Goal: Communication & Community: Answer question/provide support

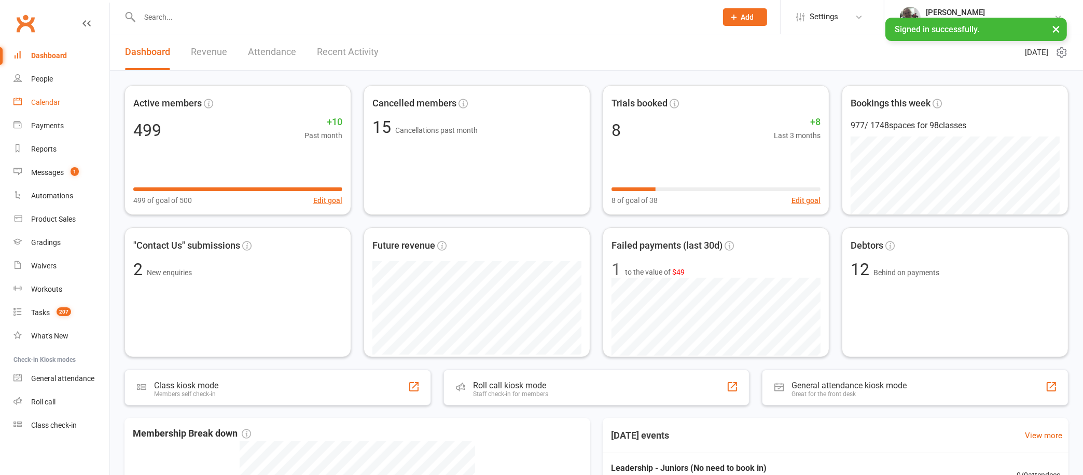
click at [54, 102] on div "Calendar" at bounding box center [45, 102] width 29 height 8
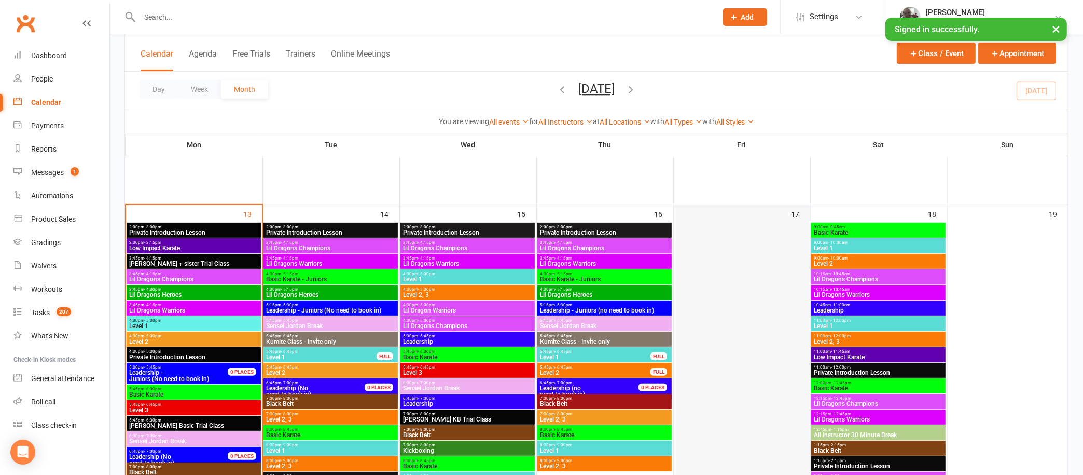
scroll to position [334, 0]
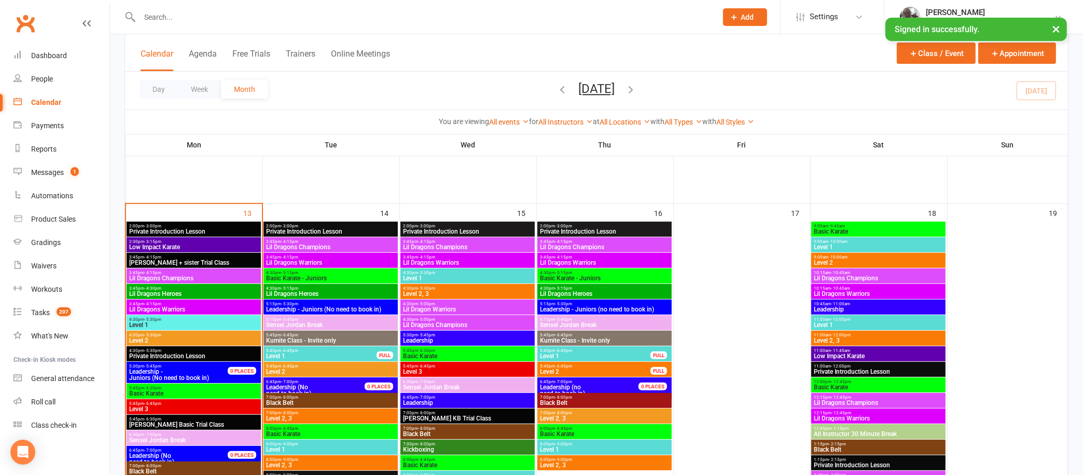
click at [336, 18] on input "text" at bounding box center [422, 17] width 573 height 15
paste input "[EMAIL_ADDRESS][DOMAIN_NAME]"
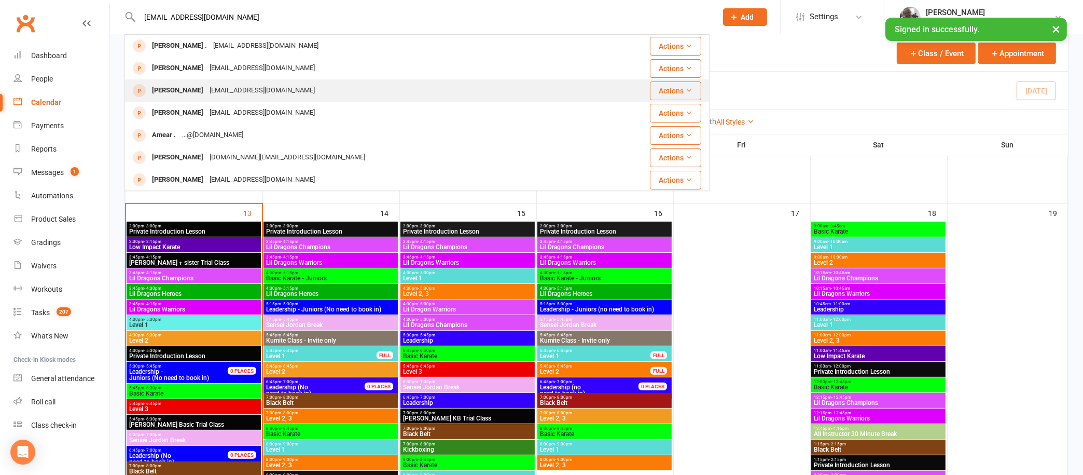
type input "[EMAIL_ADDRESS][DOMAIN_NAME]"
click at [206, 92] on div "[EMAIL_ADDRESS][DOMAIN_NAME]" at bounding box center [262, 90] width 112 height 15
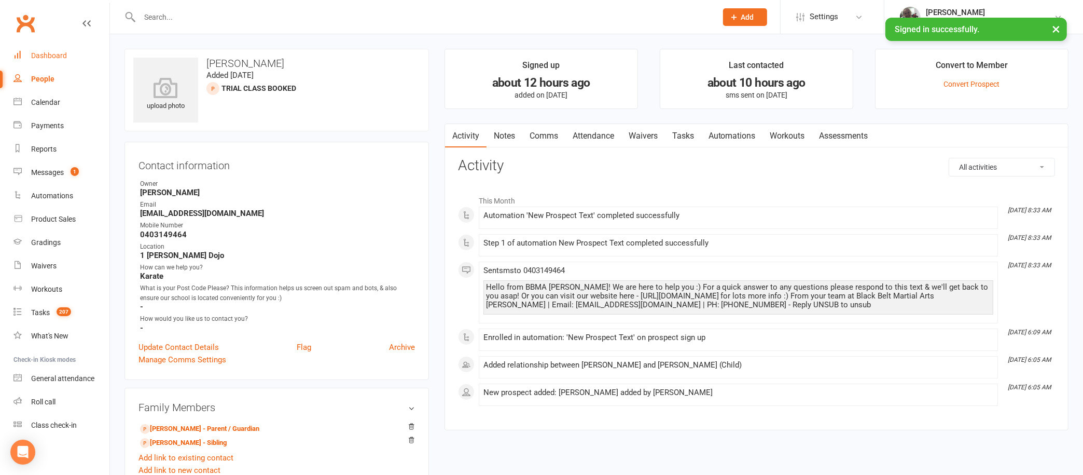
click at [40, 55] on div "Dashboard" at bounding box center [49, 55] width 36 height 8
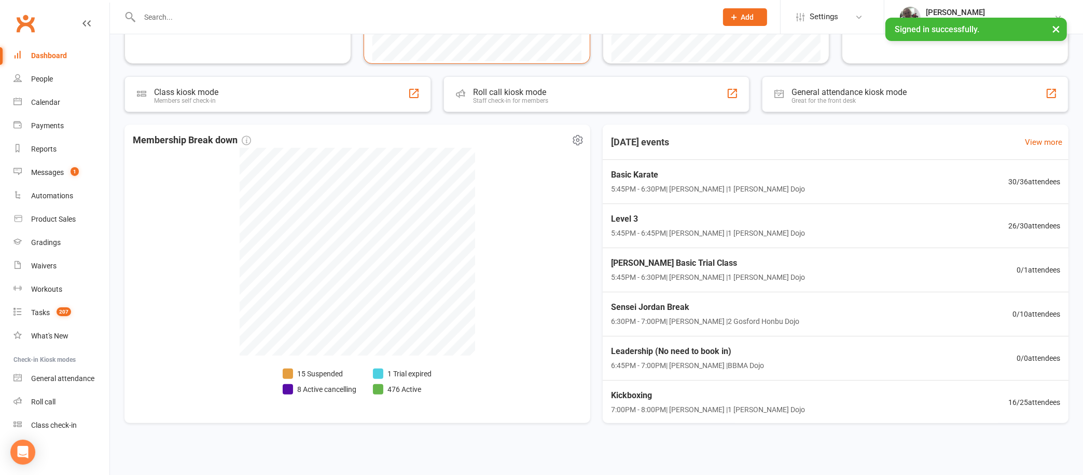
scroll to position [293, 0]
click at [398, 11] on input "text" at bounding box center [422, 17] width 573 height 15
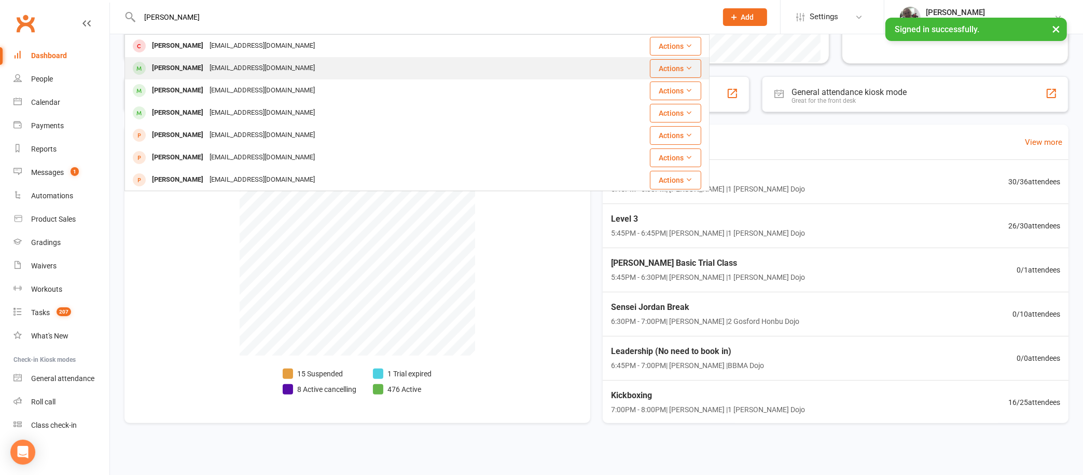
type input "[PERSON_NAME]"
click at [206, 71] on div "[EMAIL_ADDRESS][DOMAIN_NAME]" at bounding box center [262, 68] width 112 height 15
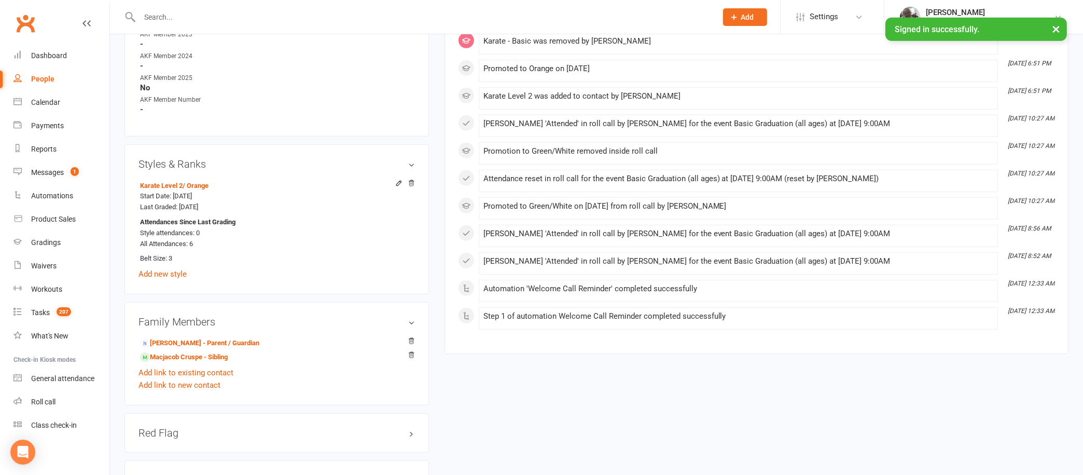
scroll to position [635, 0]
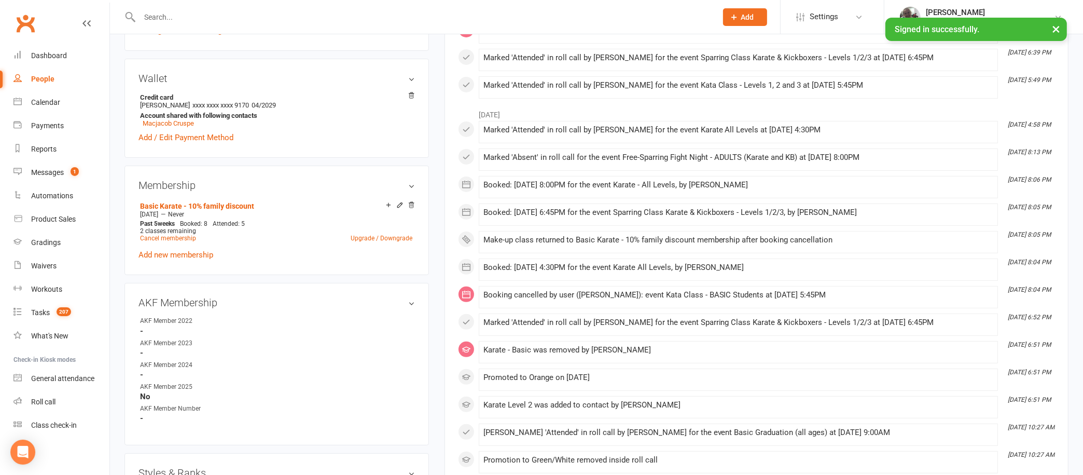
click at [341, 199] on li "Basic Karate - 10% family discount [DATE] — Never Past 5 weeks Booked: 8 Attend…" at bounding box center [275, 222] width 277 height 46
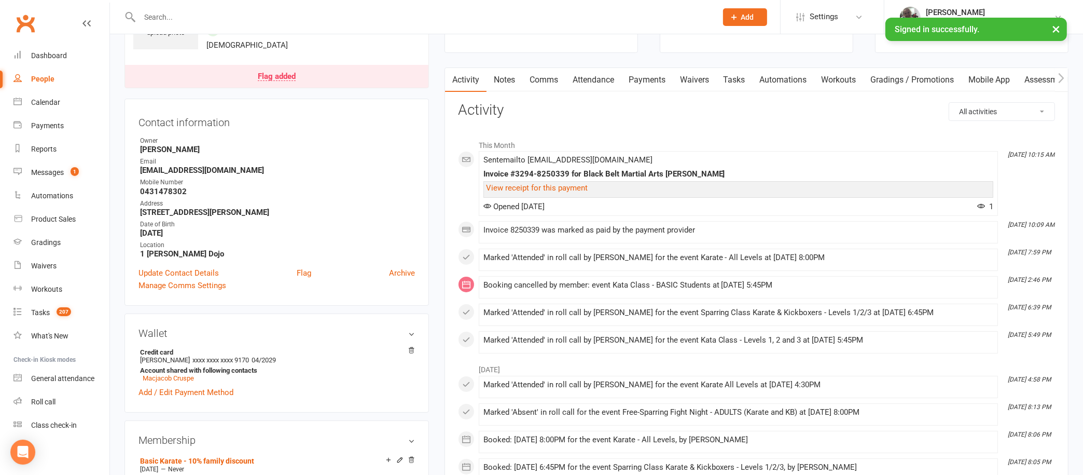
scroll to position [75, 0]
click at [509, 76] on link "Notes" at bounding box center [504, 78] width 36 height 24
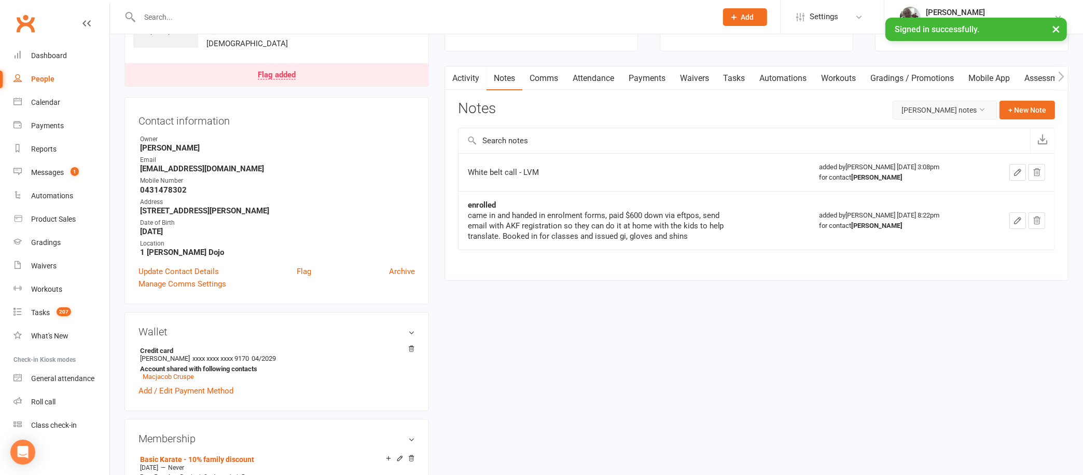
click at [950, 114] on button "[PERSON_NAME] notes" at bounding box center [945, 110] width 104 height 19
click at [919, 154] on link "All family notes" at bounding box center [930, 153] width 103 height 21
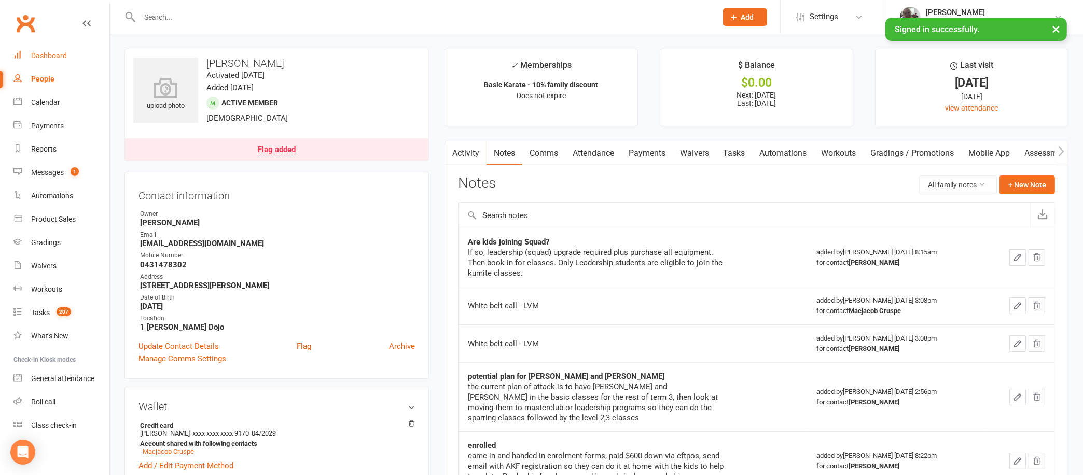
click at [46, 57] on div "Dashboard" at bounding box center [49, 55] width 36 height 8
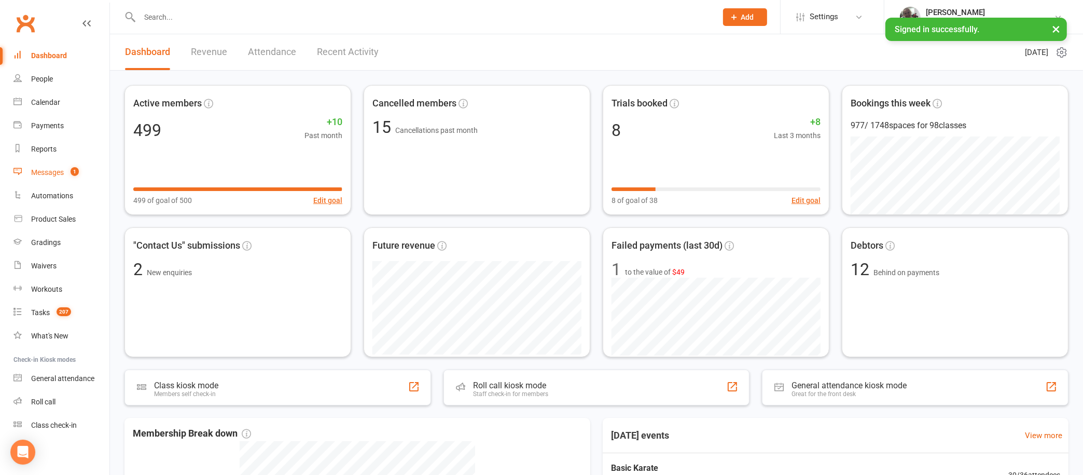
click at [38, 166] on link "Messages 1" at bounding box center [61, 172] width 96 height 23
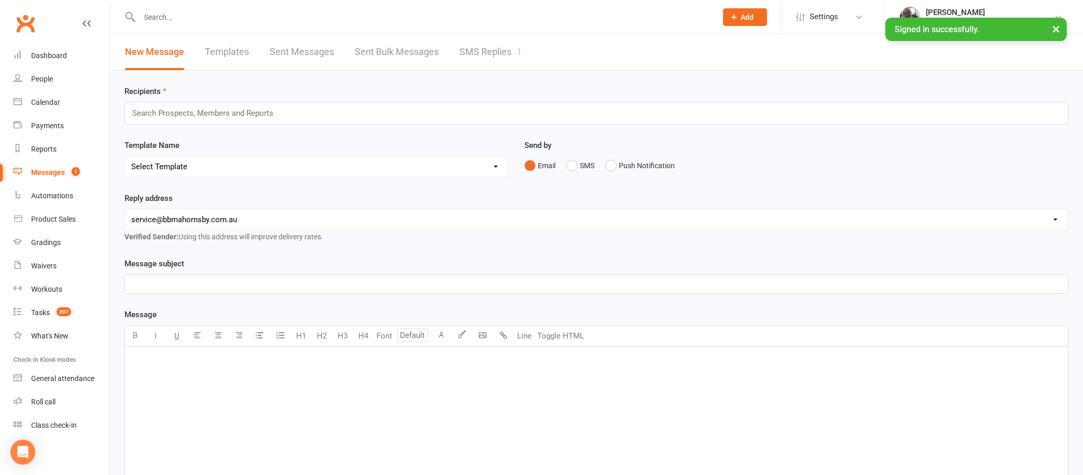
click at [480, 44] on link "SMS Replies 1" at bounding box center [490, 52] width 62 height 36
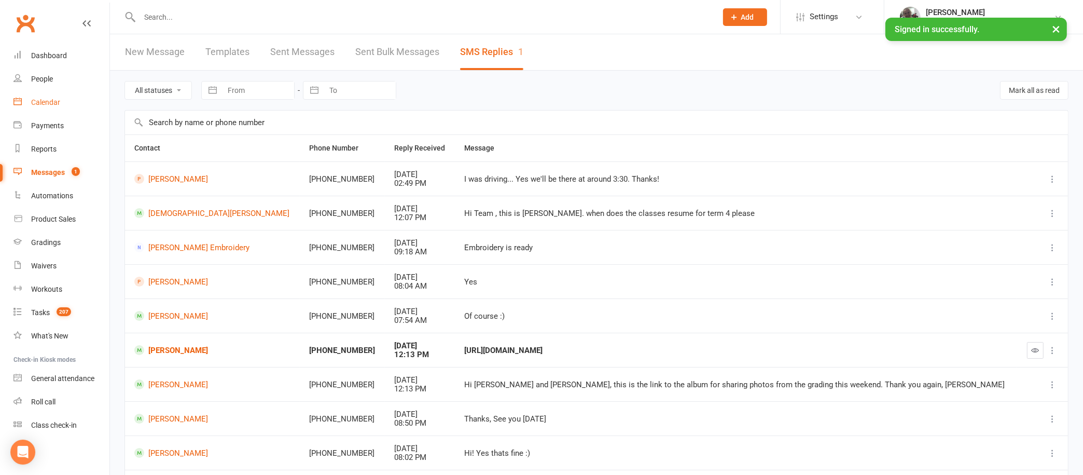
click at [59, 98] on div "Calendar" at bounding box center [45, 102] width 29 height 8
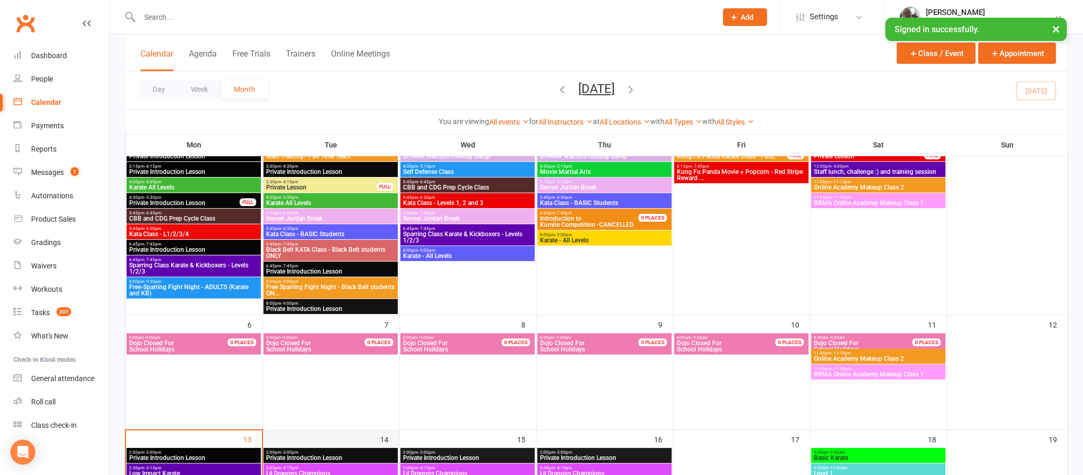
scroll to position [106, 0]
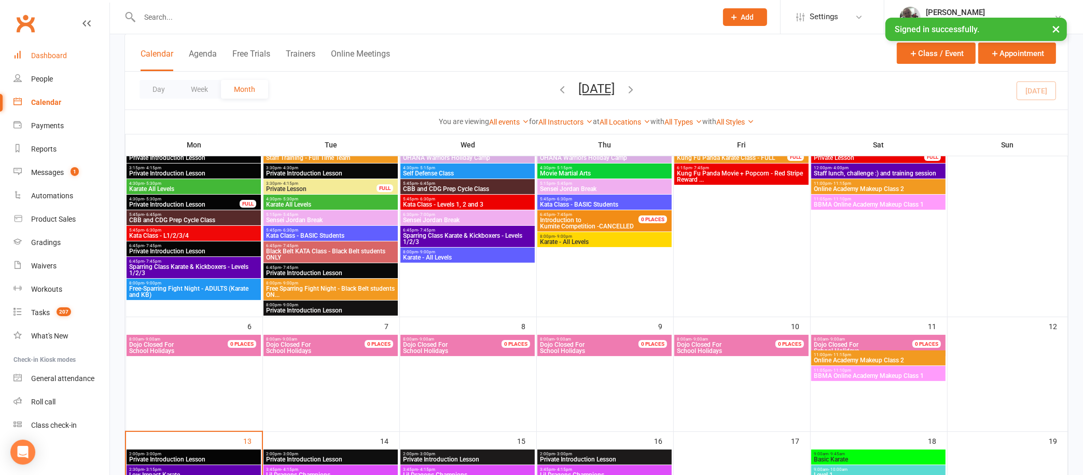
click at [61, 50] on link "Dashboard" at bounding box center [61, 55] width 96 height 23
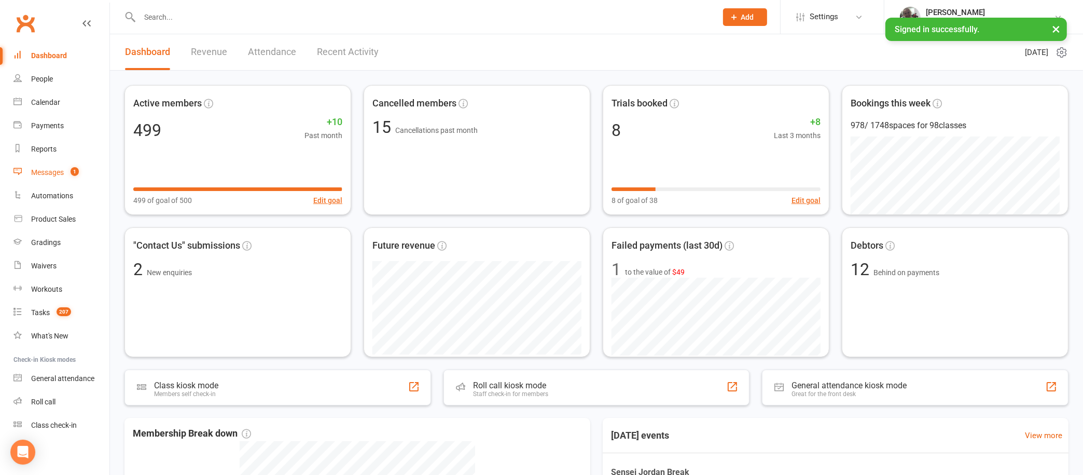
click at [59, 165] on link "Messages 1" at bounding box center [61, 172] width 96 height 23
